Goal: Information Seeking & Learning: Learn about a topic

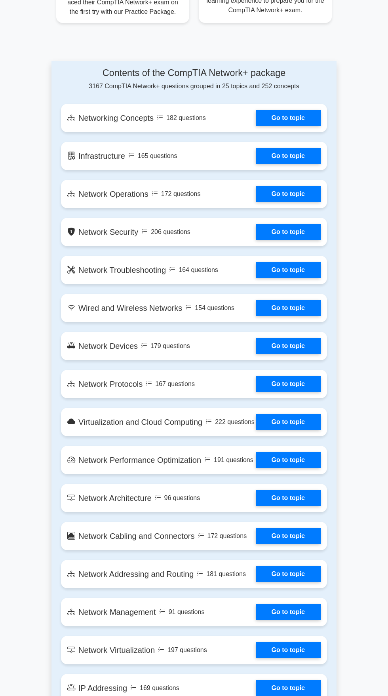
click at [290, 118] on link "Go to topic" at bounding box center [288, 118] width 65 height 16
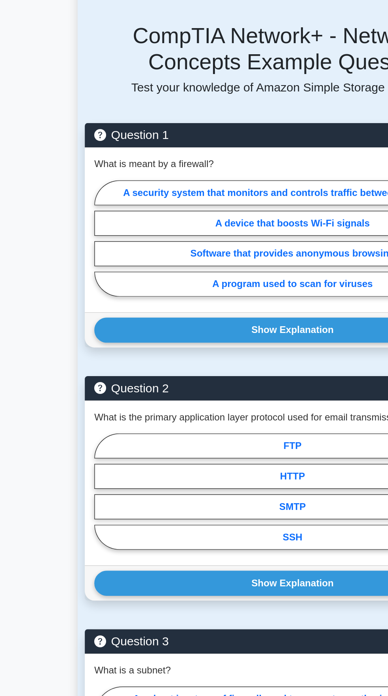
scroll to position [556, 0]
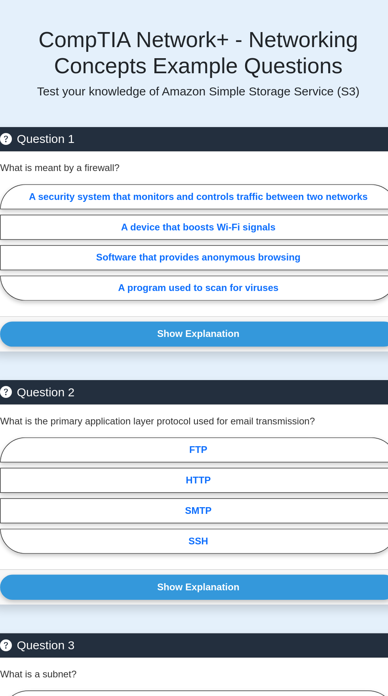
click at [227, 213] on button "Show Explanation" at bounding box center [194, 221] width 263 height 17
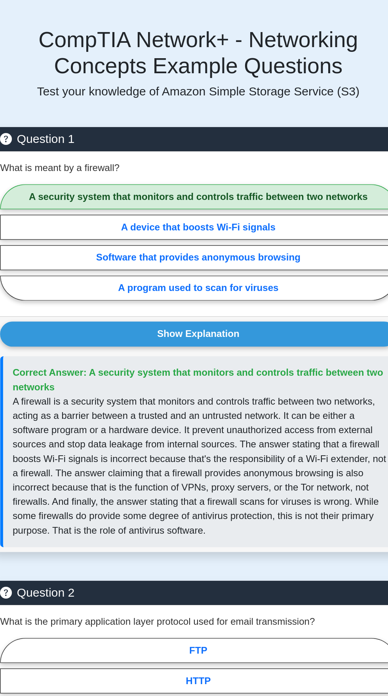
click at [257, 213] on button "Show Explanation" at bounding box center [194, 221] width 263 height 17
